Goal: Information Seeking & Learning: Understand process/instructions

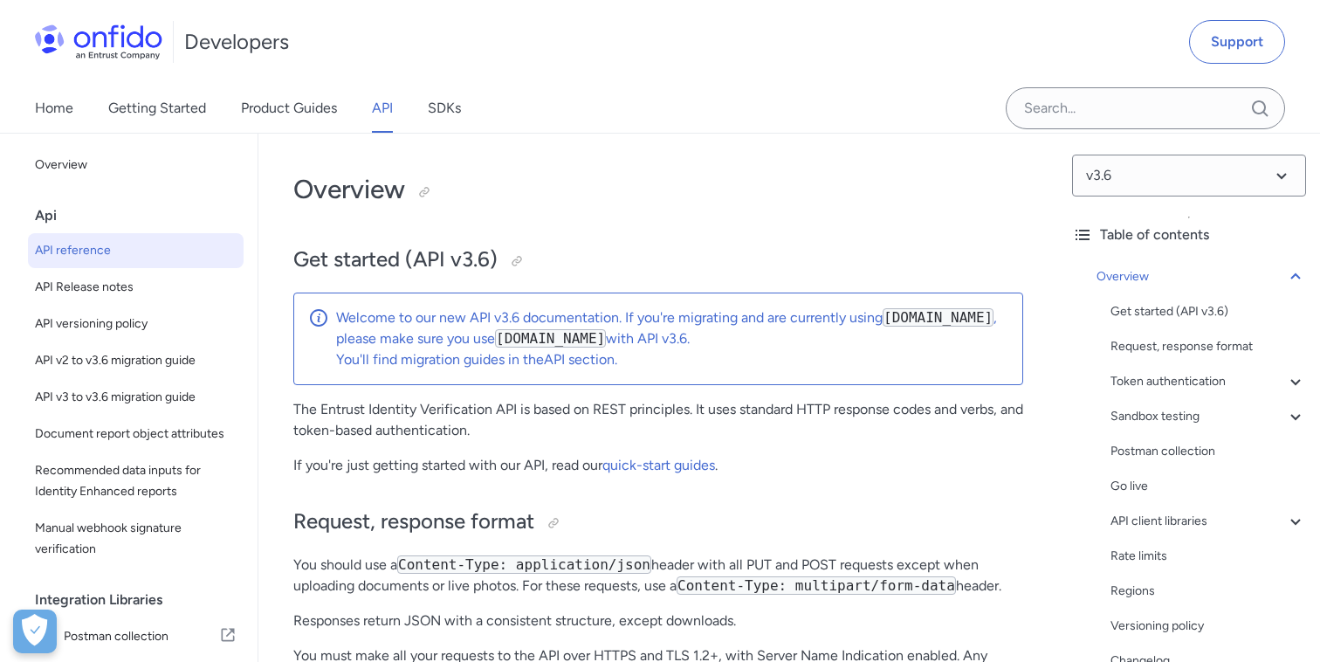
select select "http"
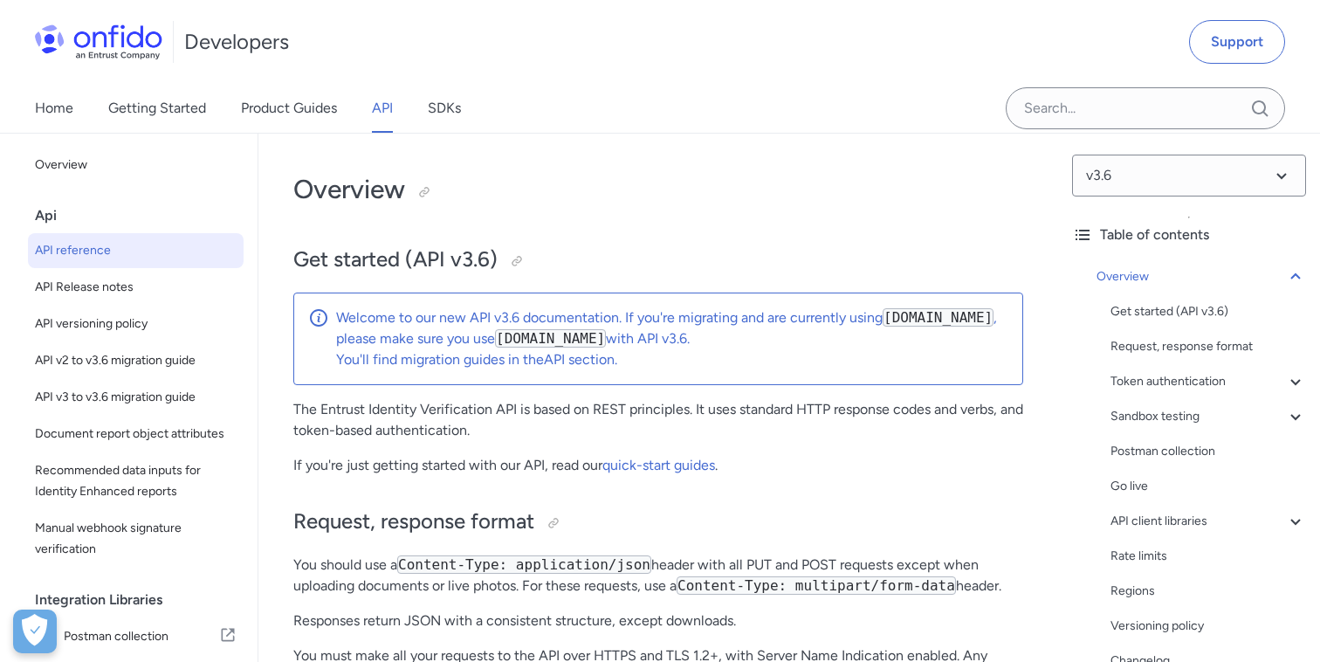
select select "http"
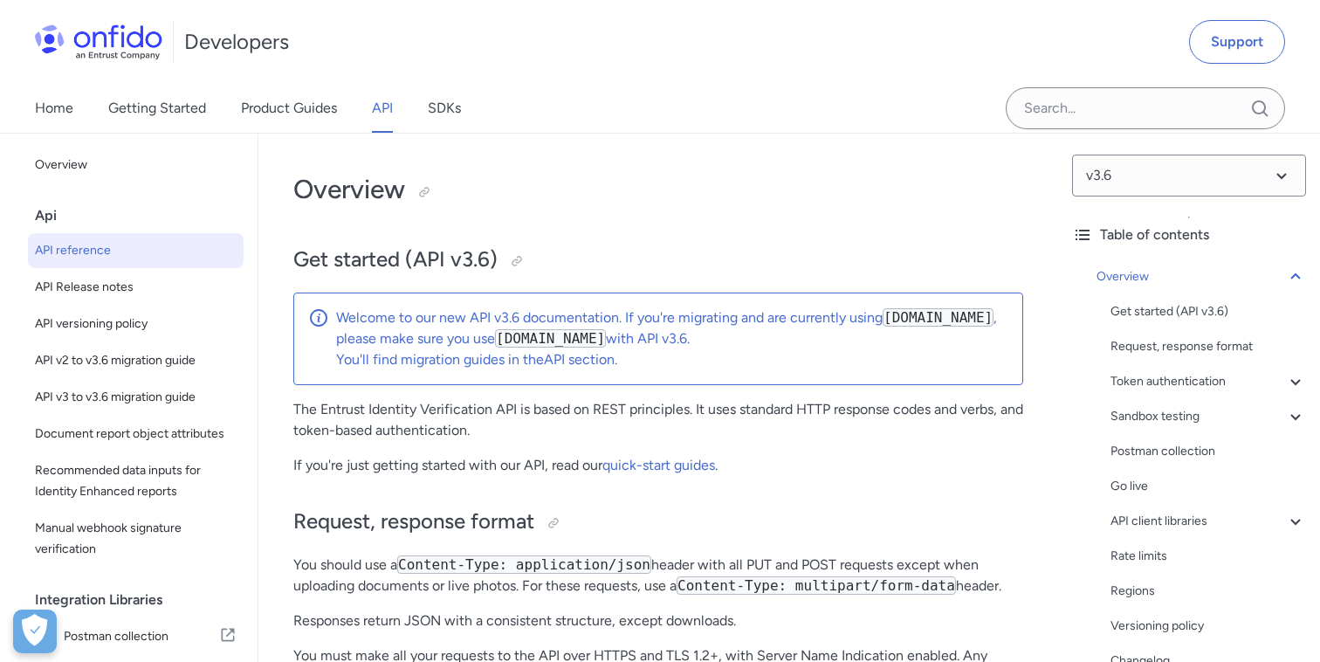
select select "http"
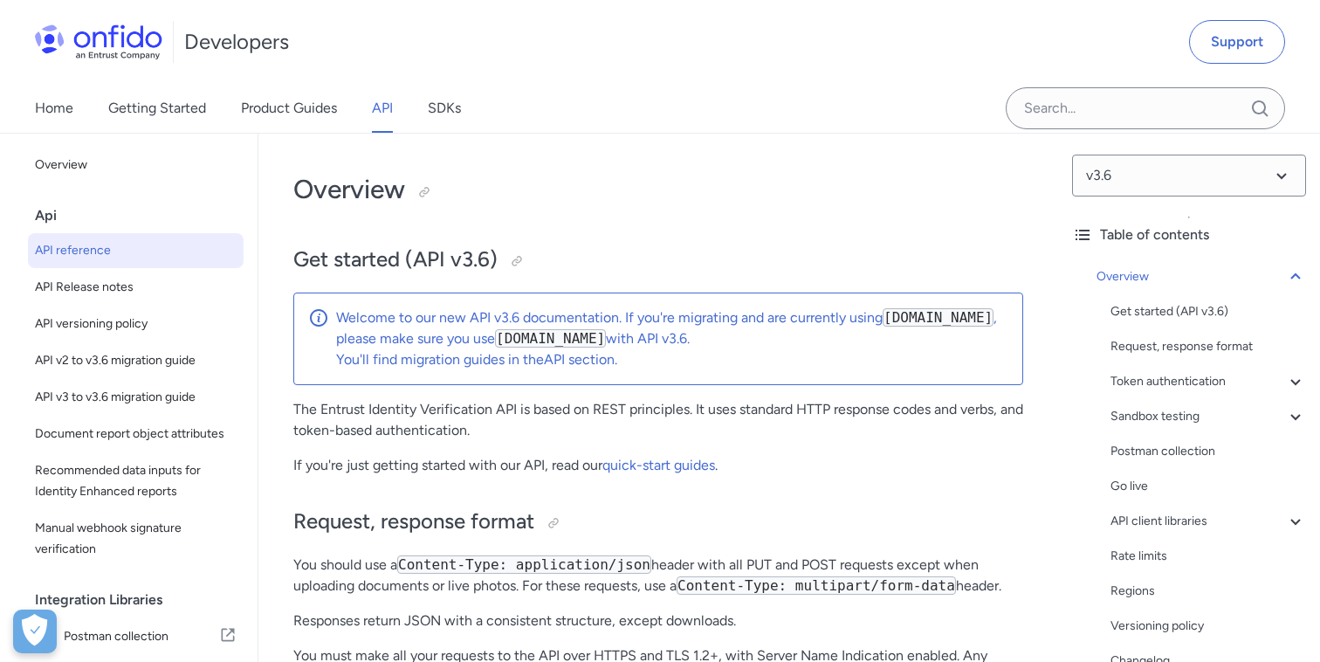
select select "http"
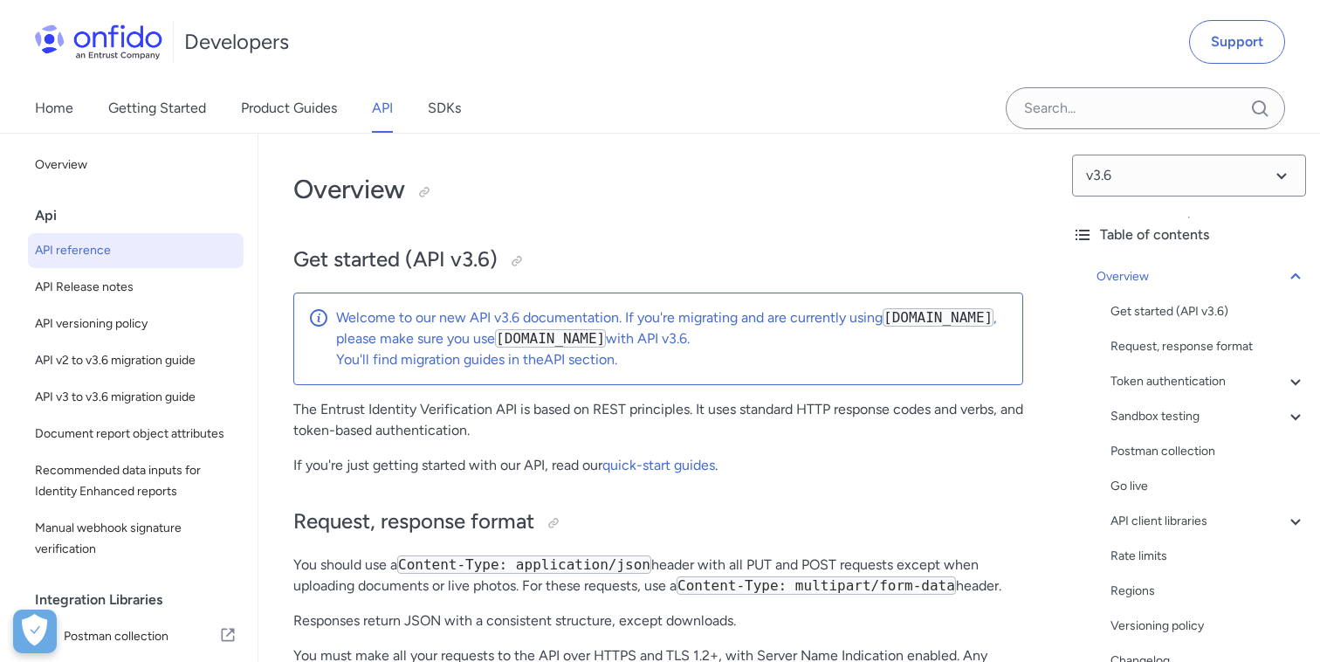
select select "http"
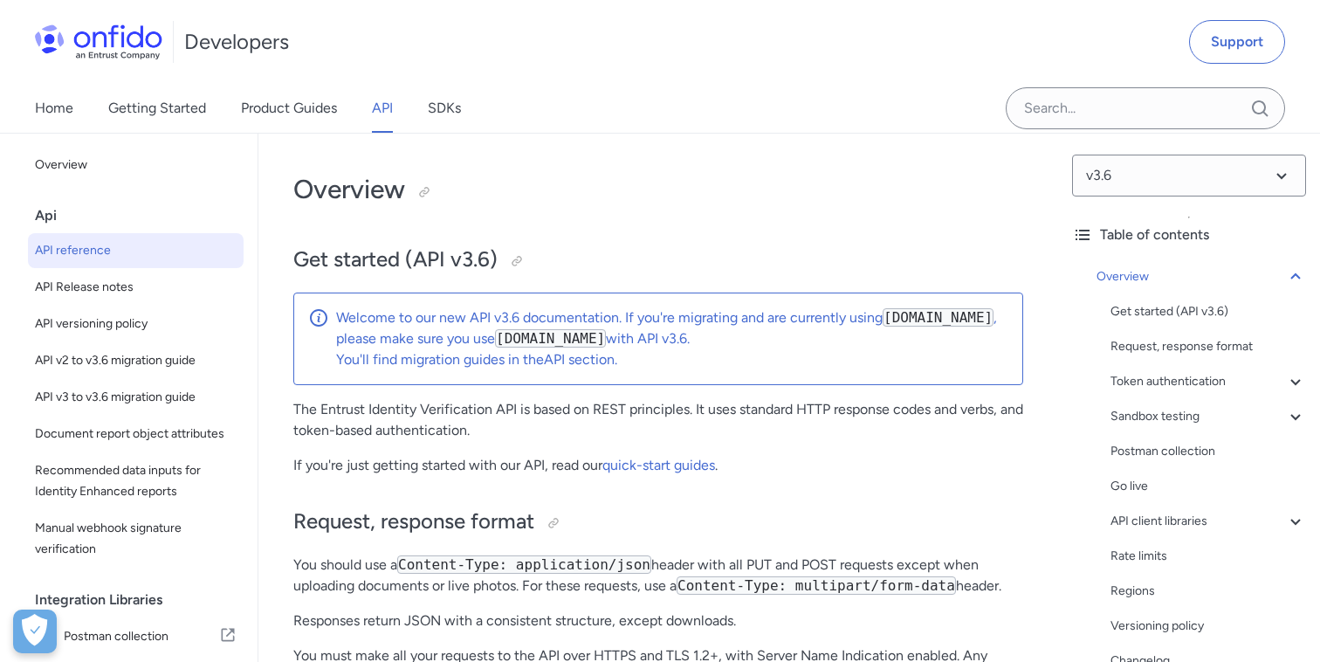
select select "http"
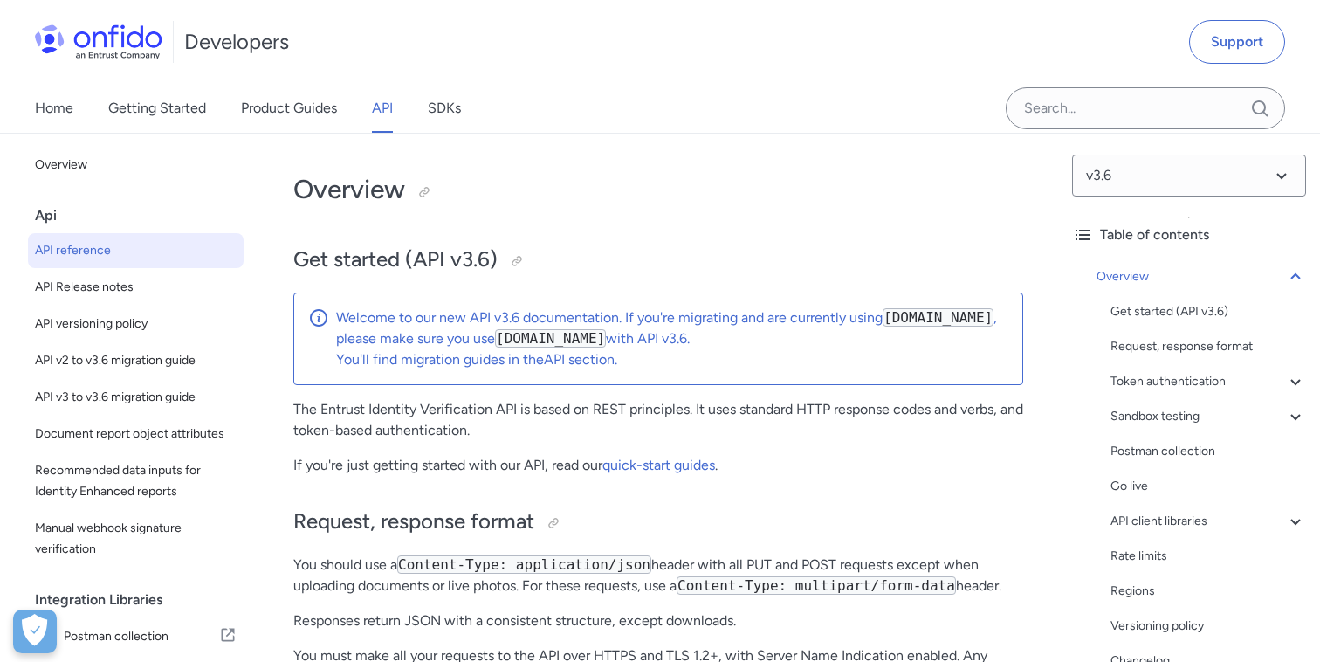
select select "http"
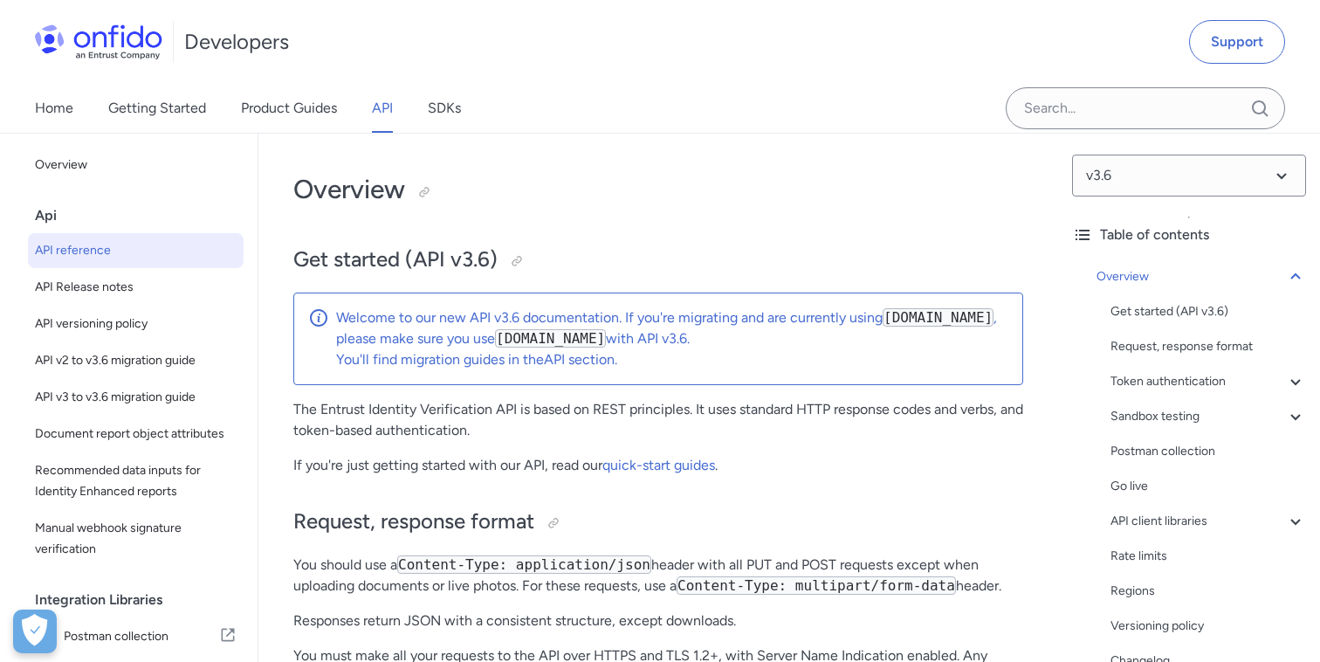
select select "http"
click at [1298, 279] on icon at bounding box center [1296, 276] width 21 height 21
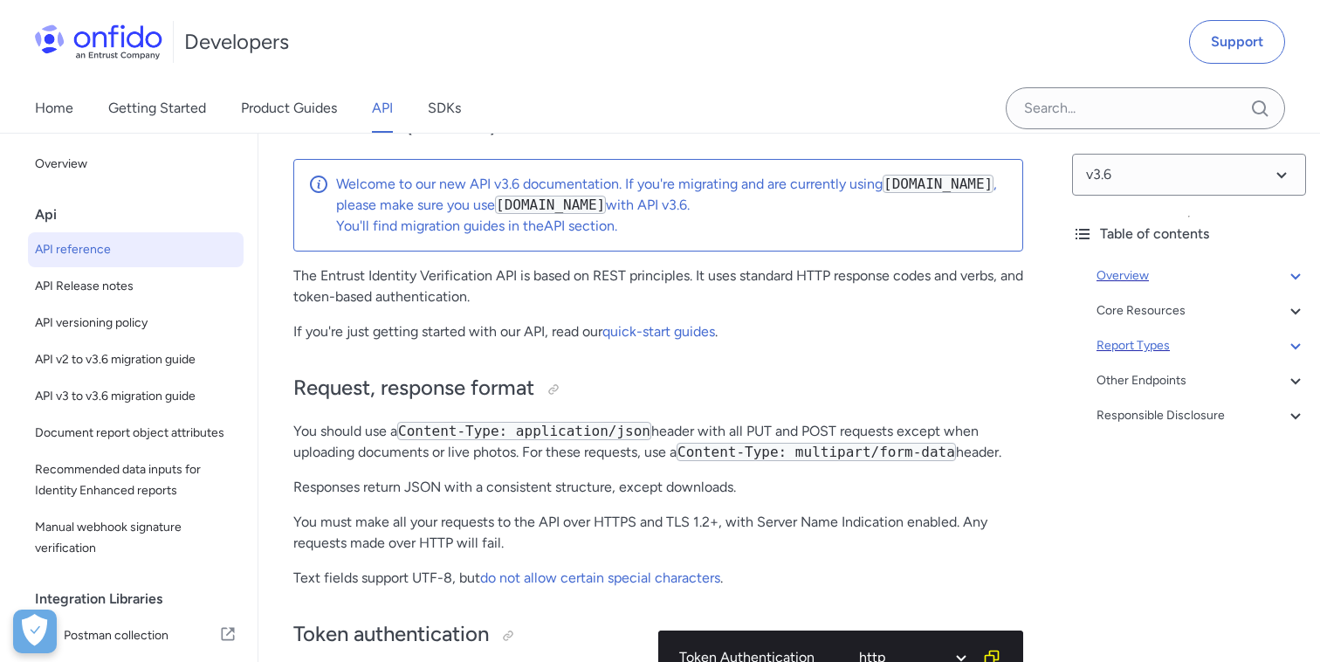
click at [1279, 350] on div "Report Types" at bounding box center [1202, 345] width 210 height 21
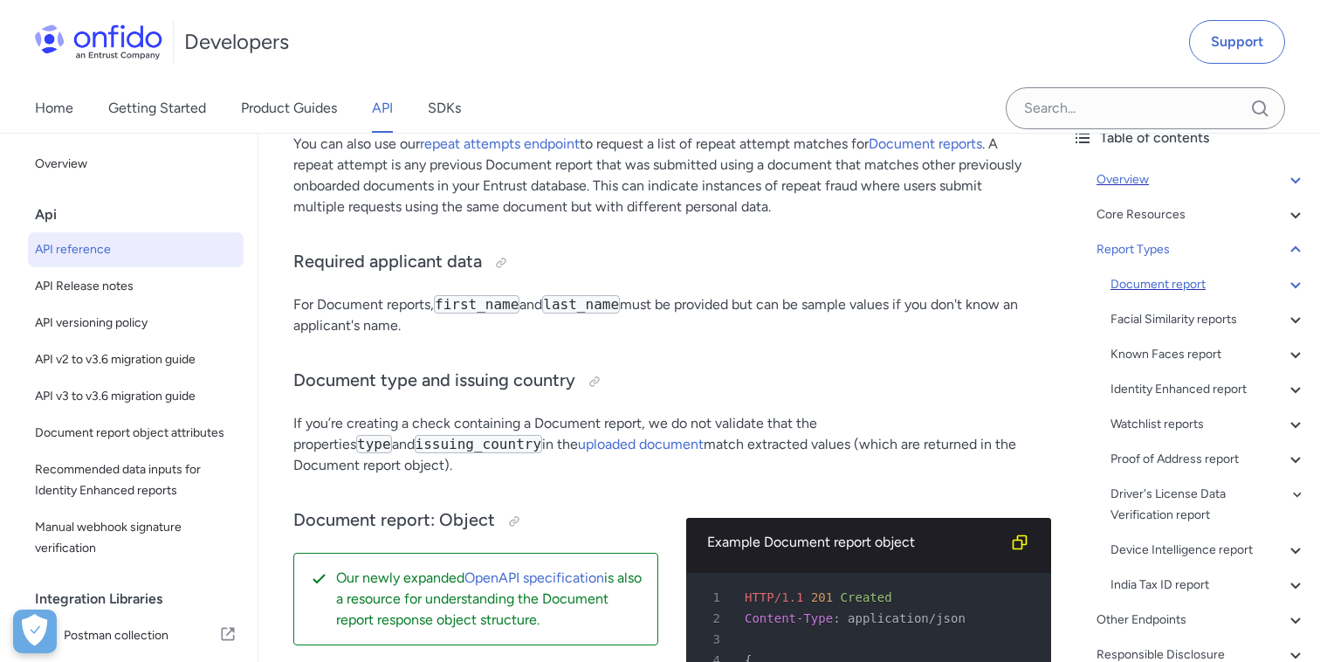
scroll to position [128, 0]
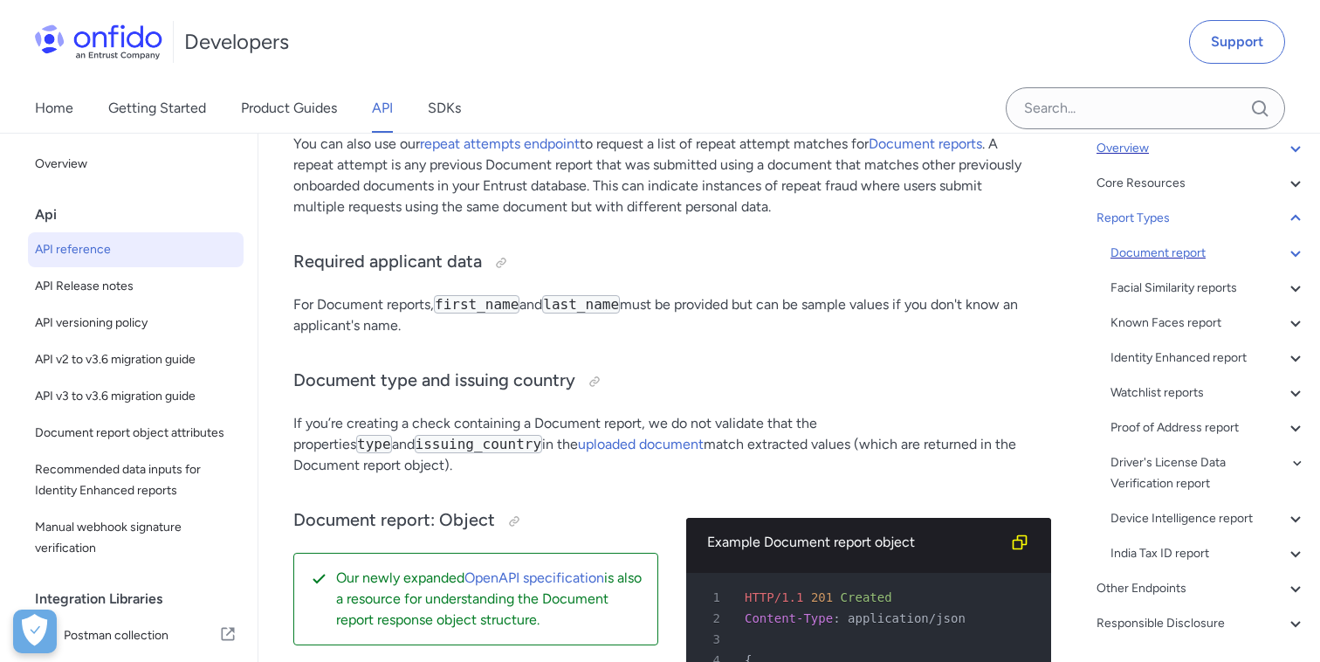
click at [1299, 251] on icon at bounding box center [1296, 253] width 21 height 21
